Goal: Download file/media

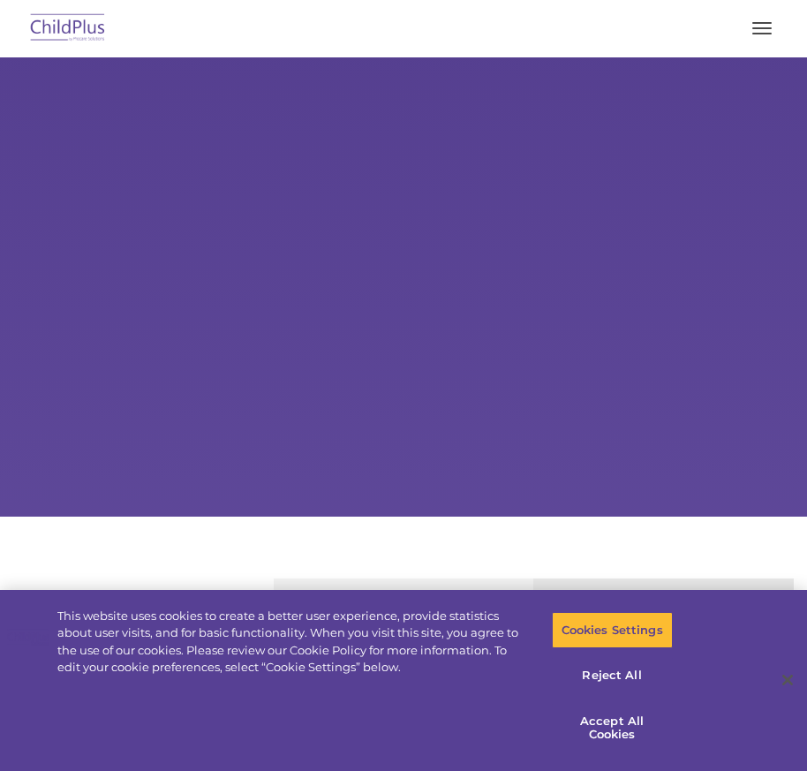
select select "MEDIUM"
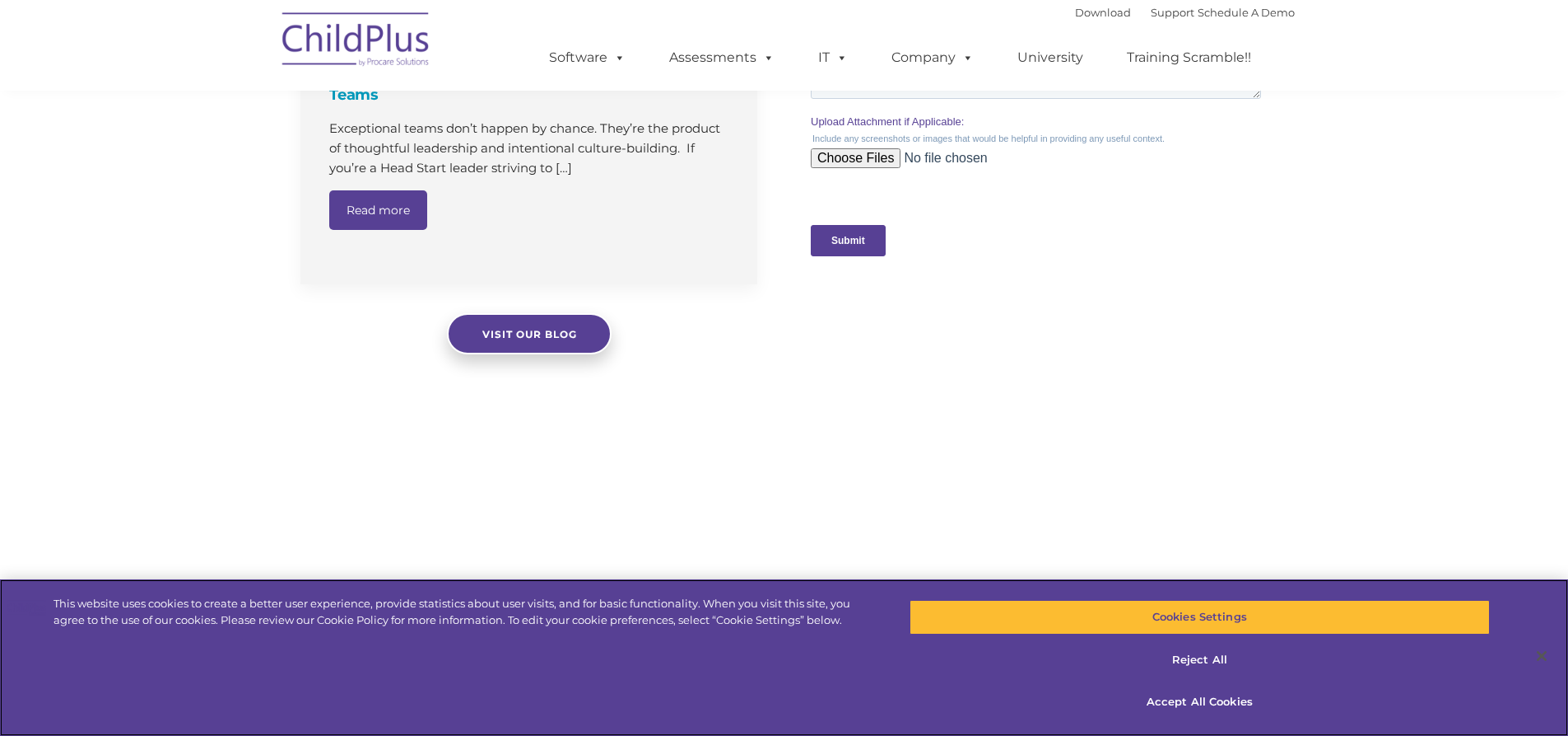
scroll to position [1610, 0]
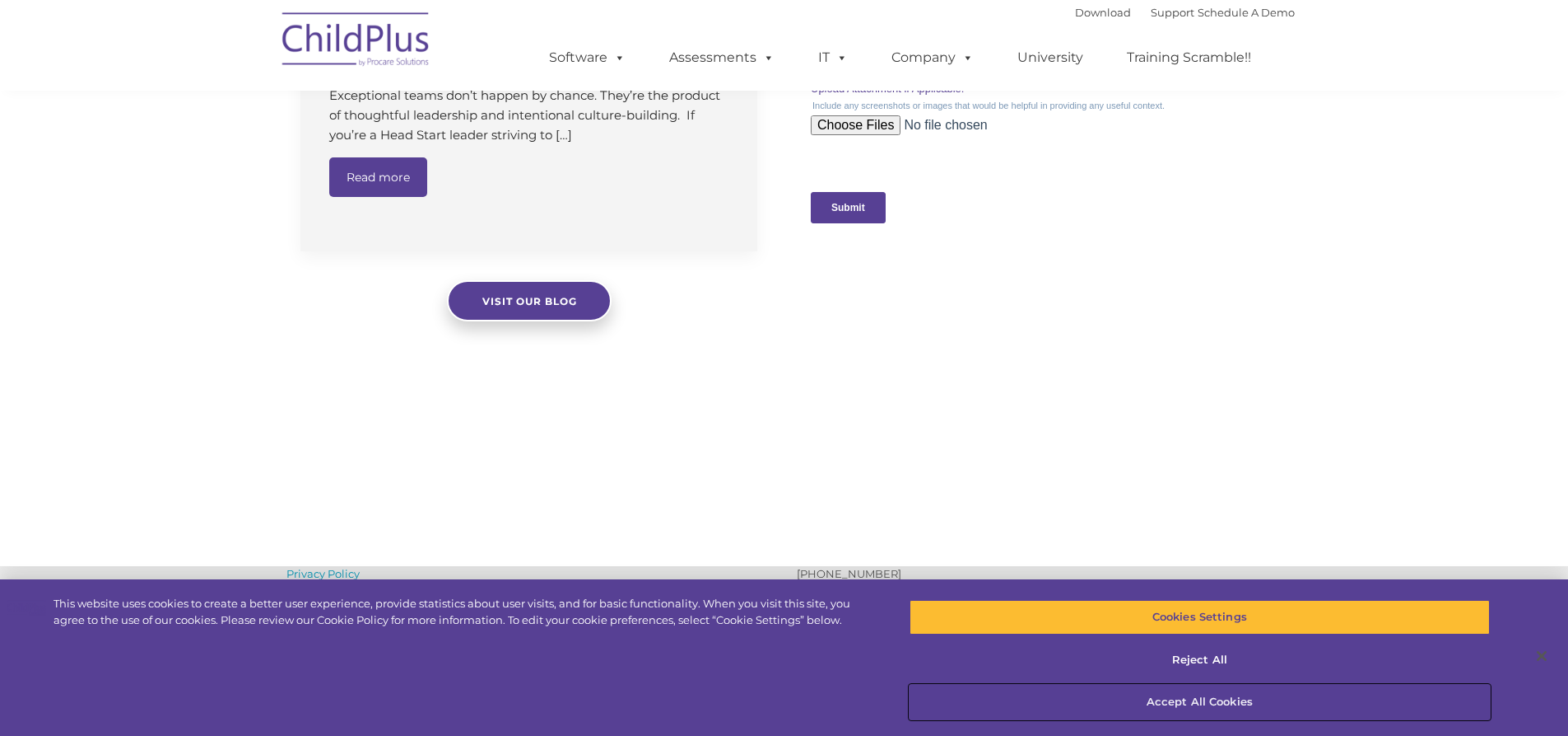
click at [751, 702] on button "Accept All Cookies" at bounding box center [1200, 701] width 581 height 35
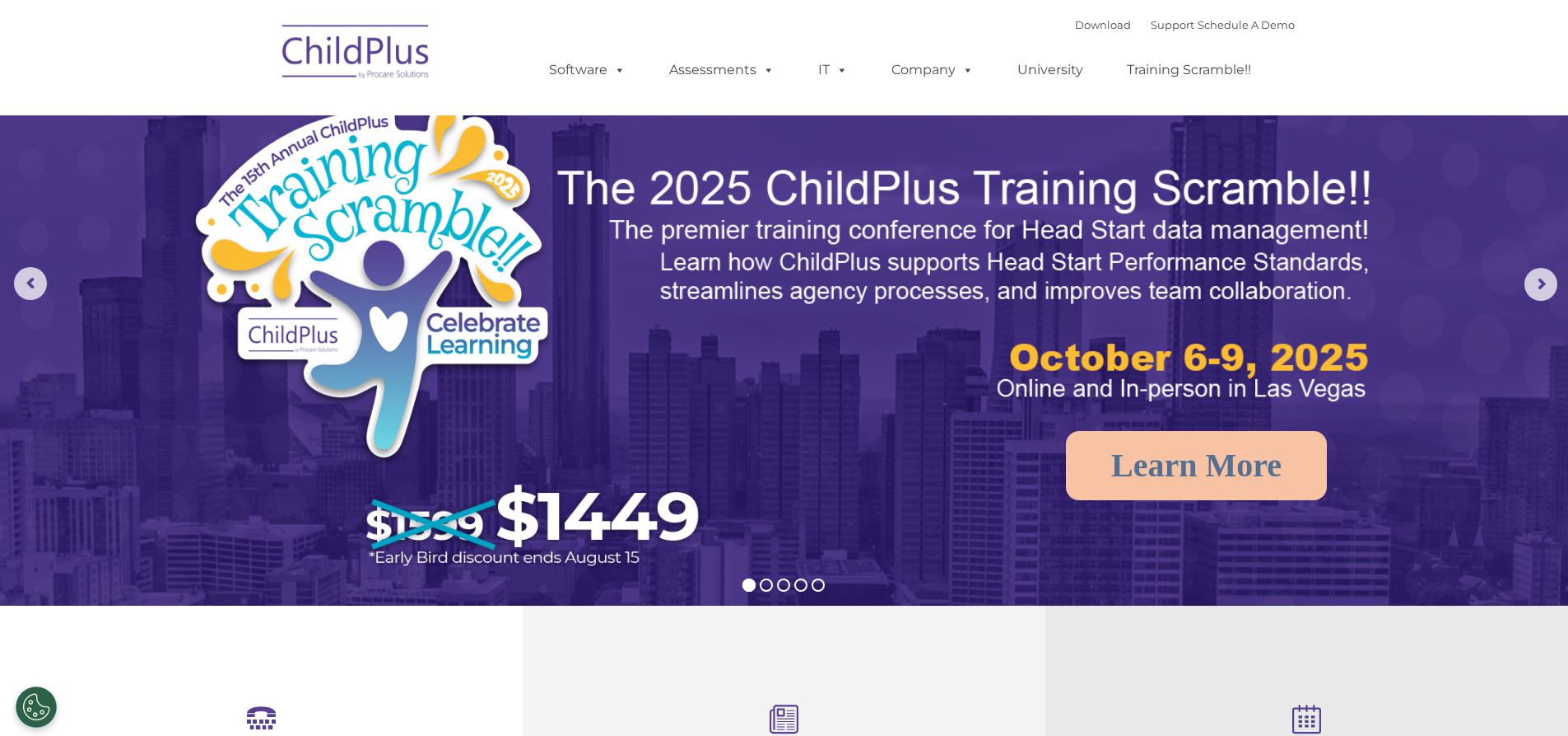
scroll to position [0, 0]
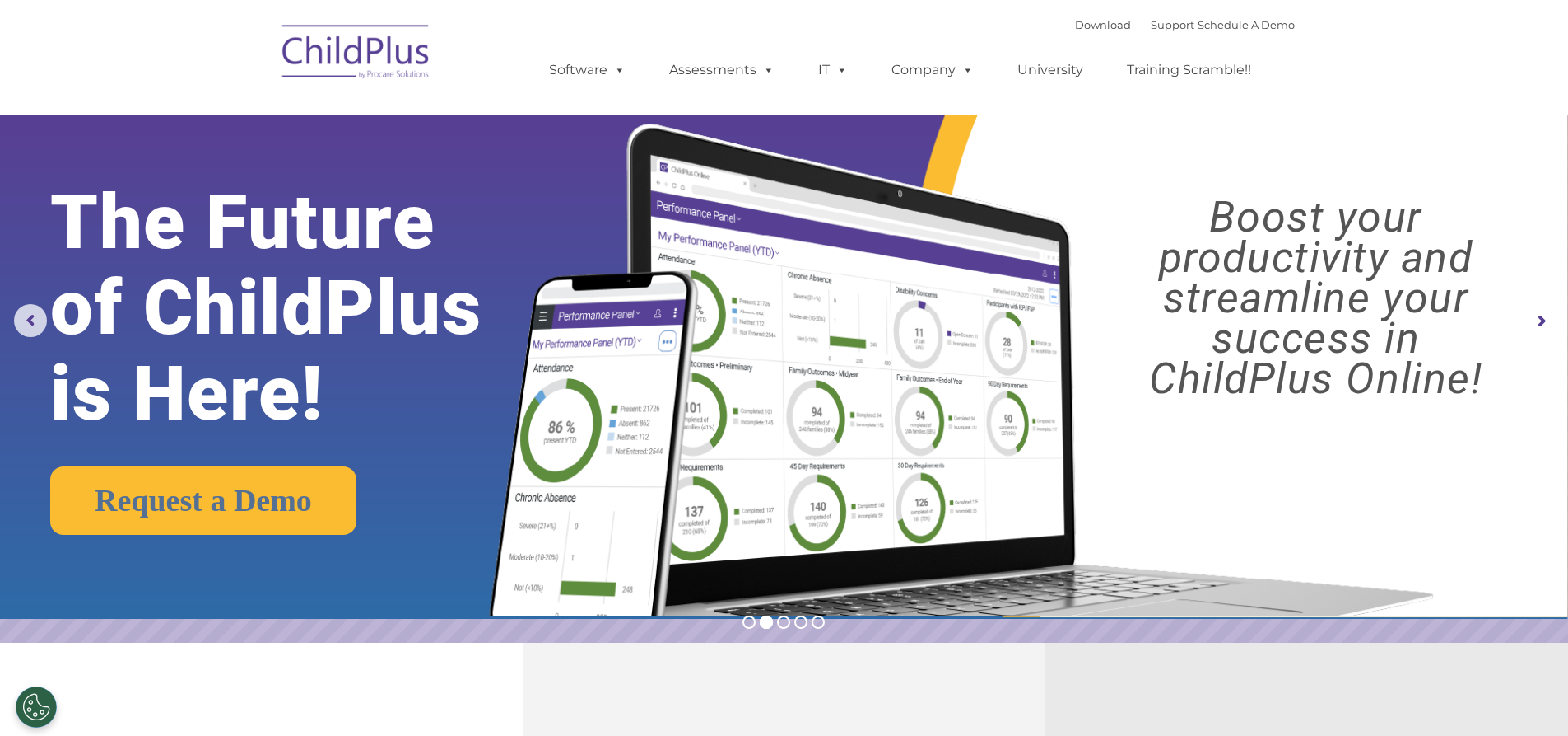
click at [330, 50] on img at bounding box center [356, 54] width 165 height 82
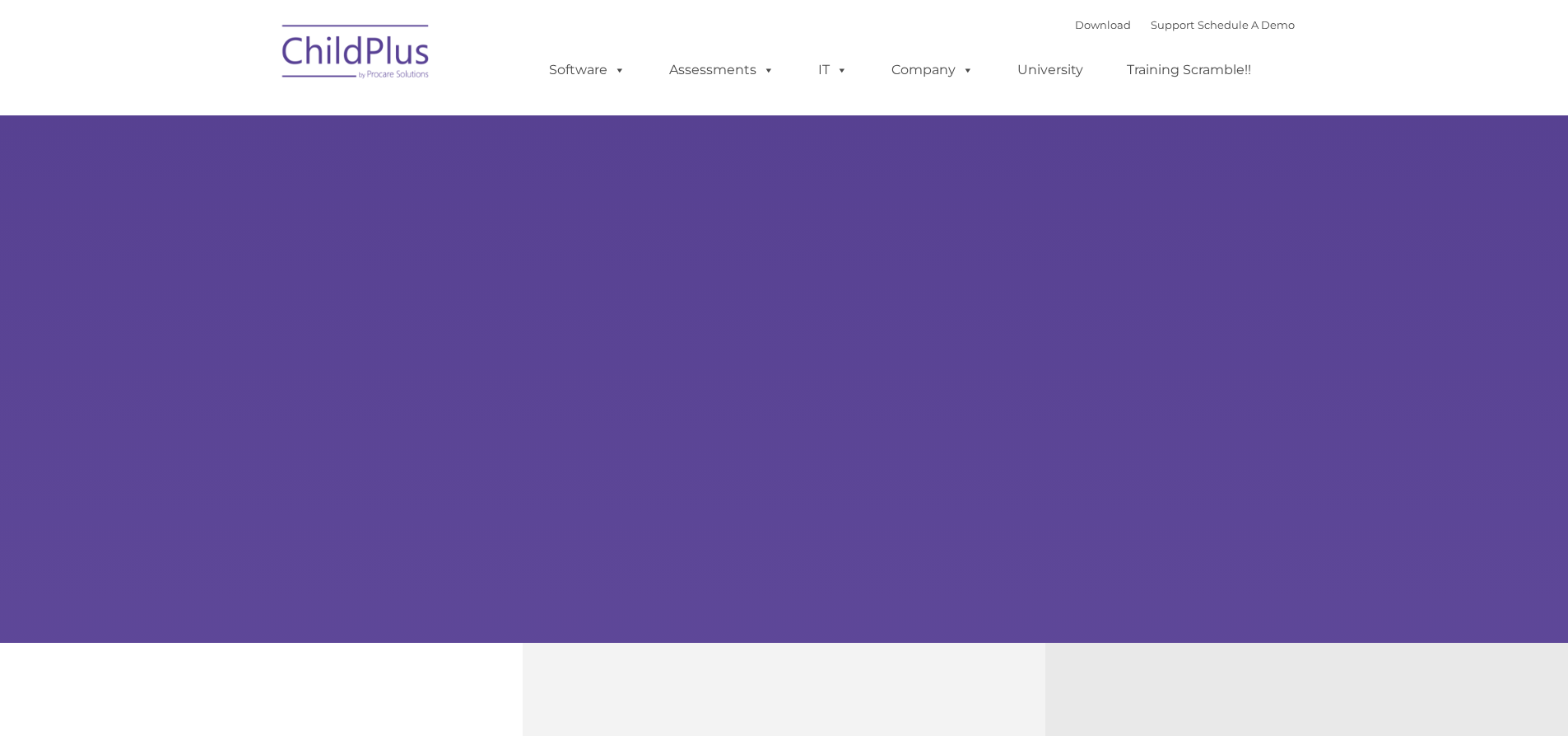
type input ""
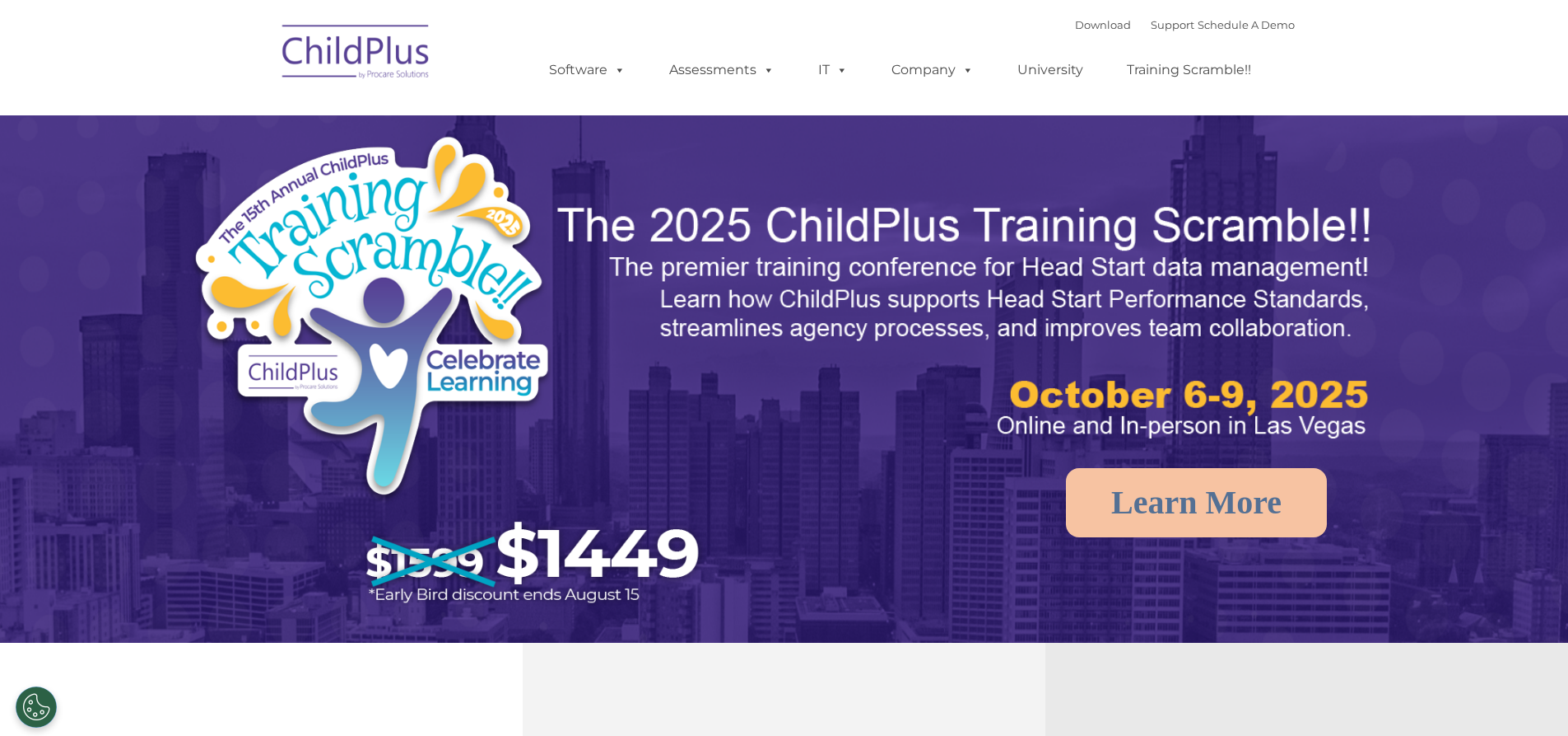
select select "MEDIUM"
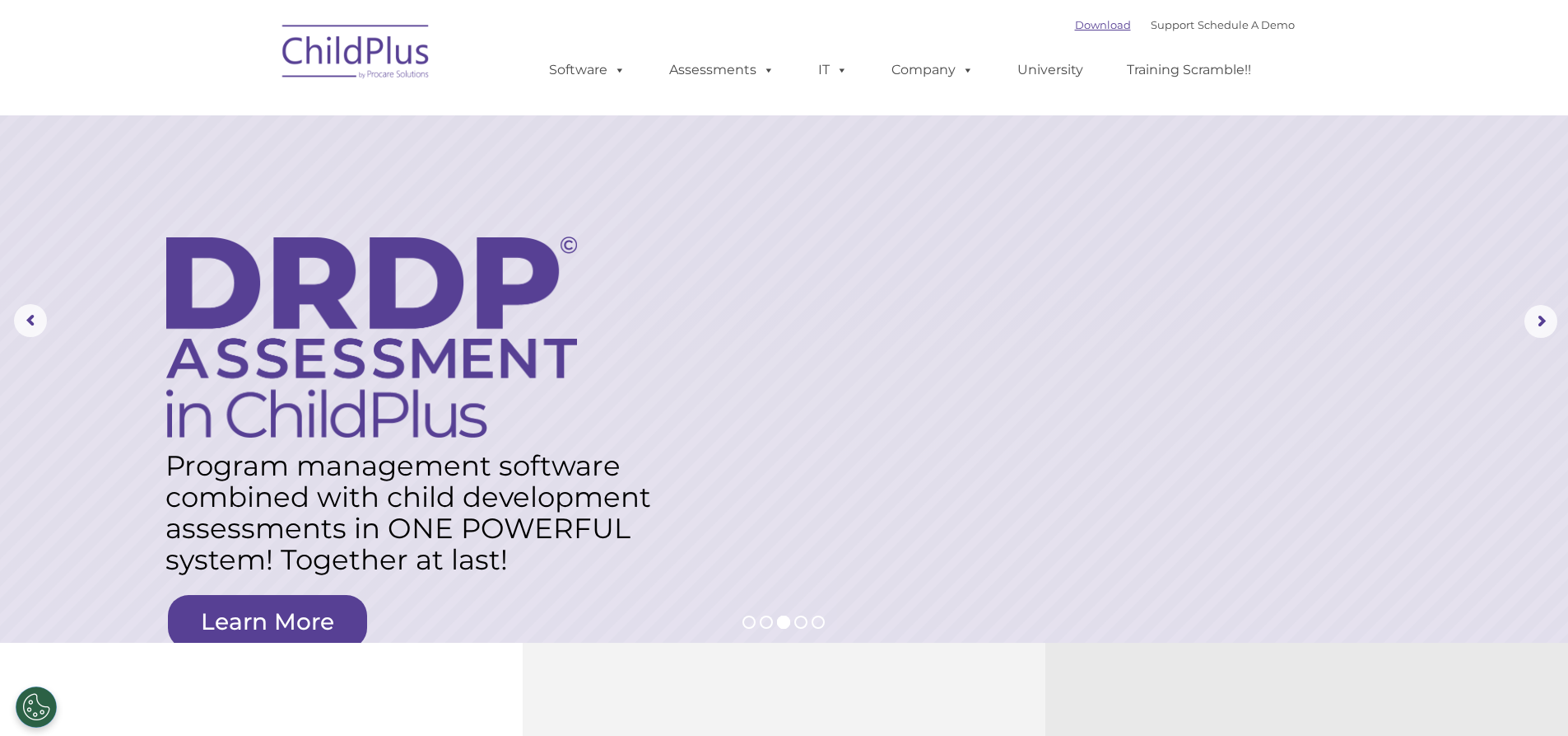
click at [1094, 30] on link "Download" at bounding box center [1103, 24] width 56 height 13
